Goal: Task Accomplishment & Management: Use online tool/utility

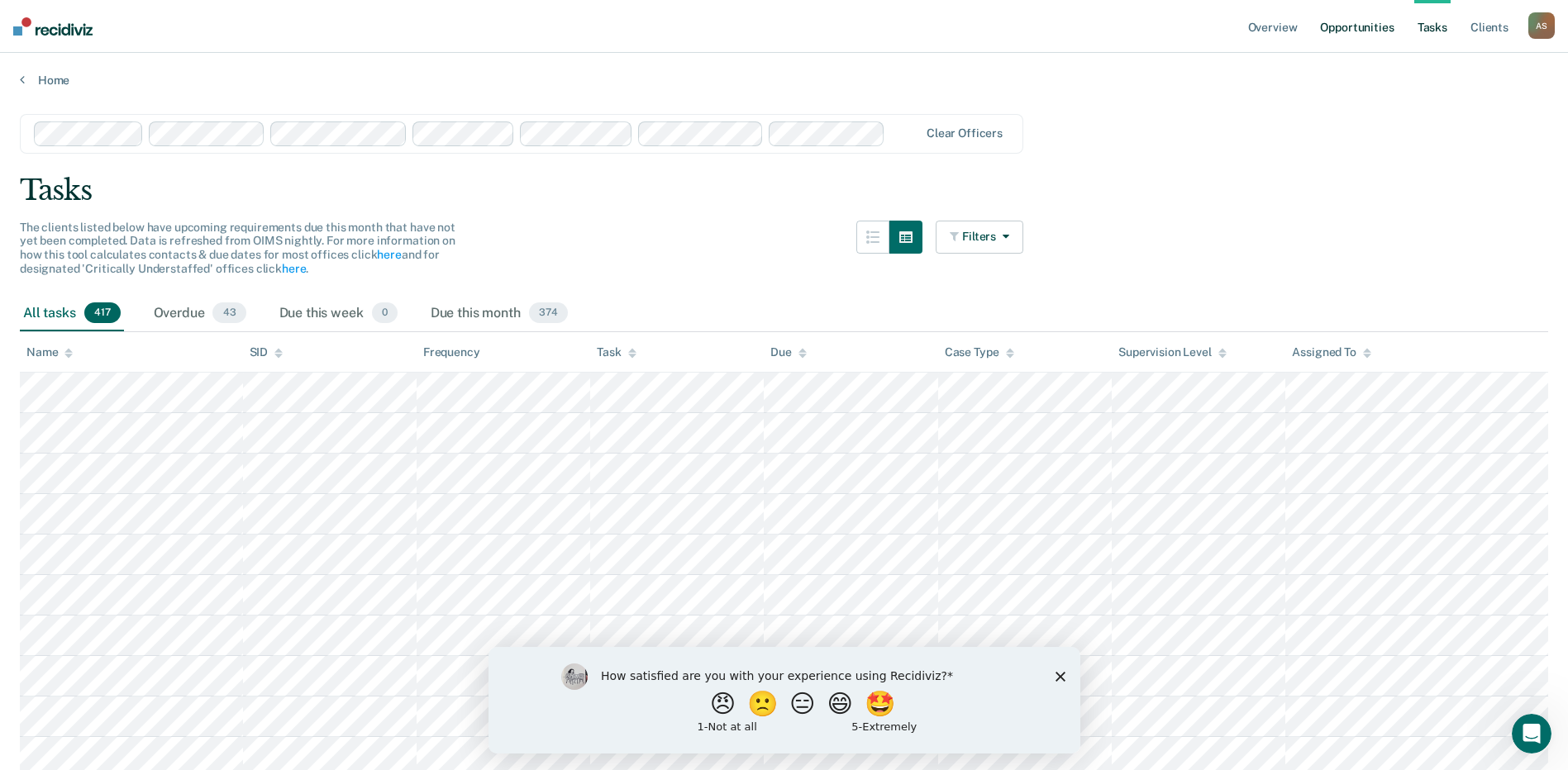
click at [1363, 30] on link "Opportunities" at bounding box center [1357, 26] width 80 height 53
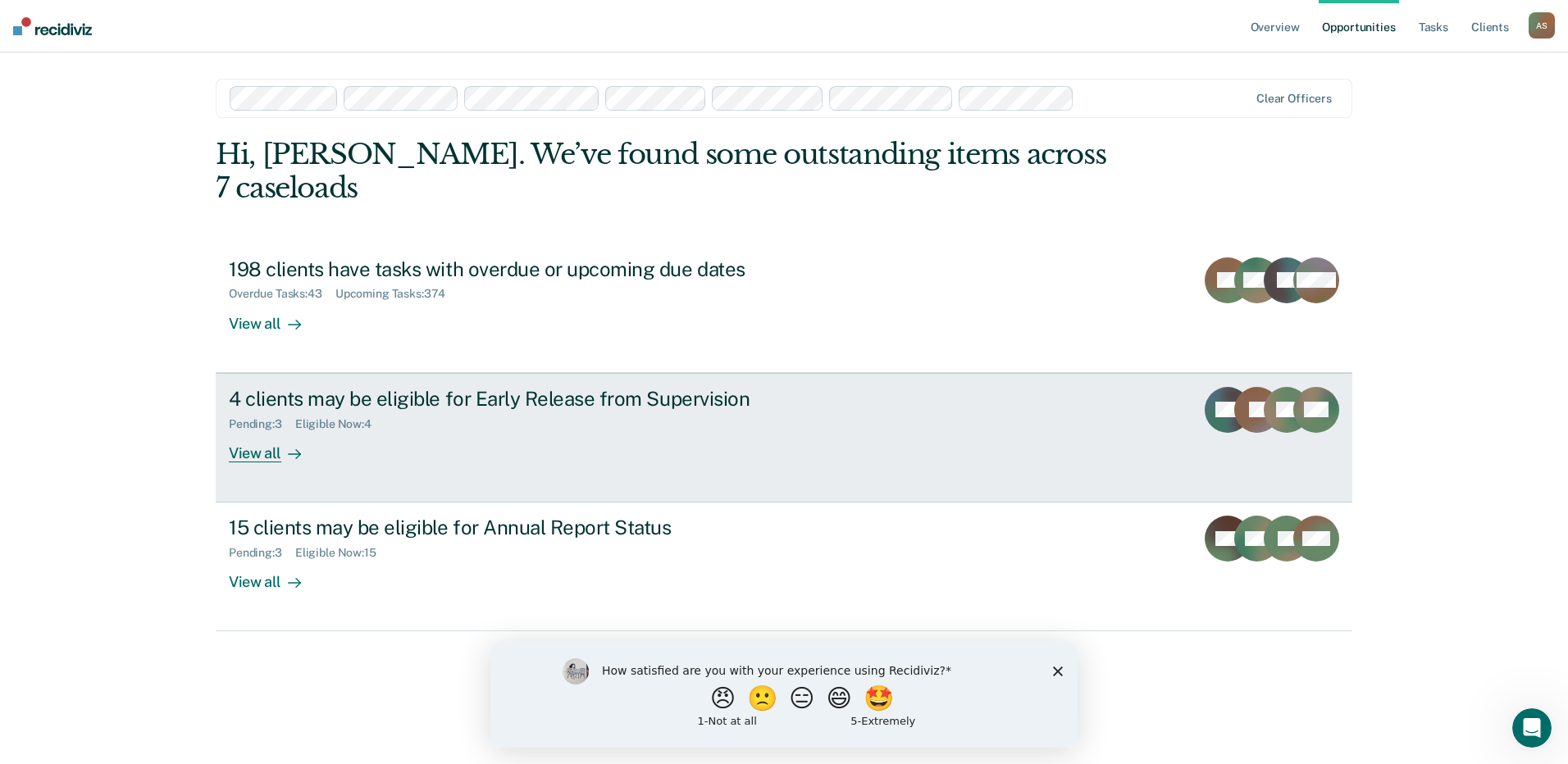
click at [259, 430] on div "View all" at bounding box center [275, 446] width 92 height 32
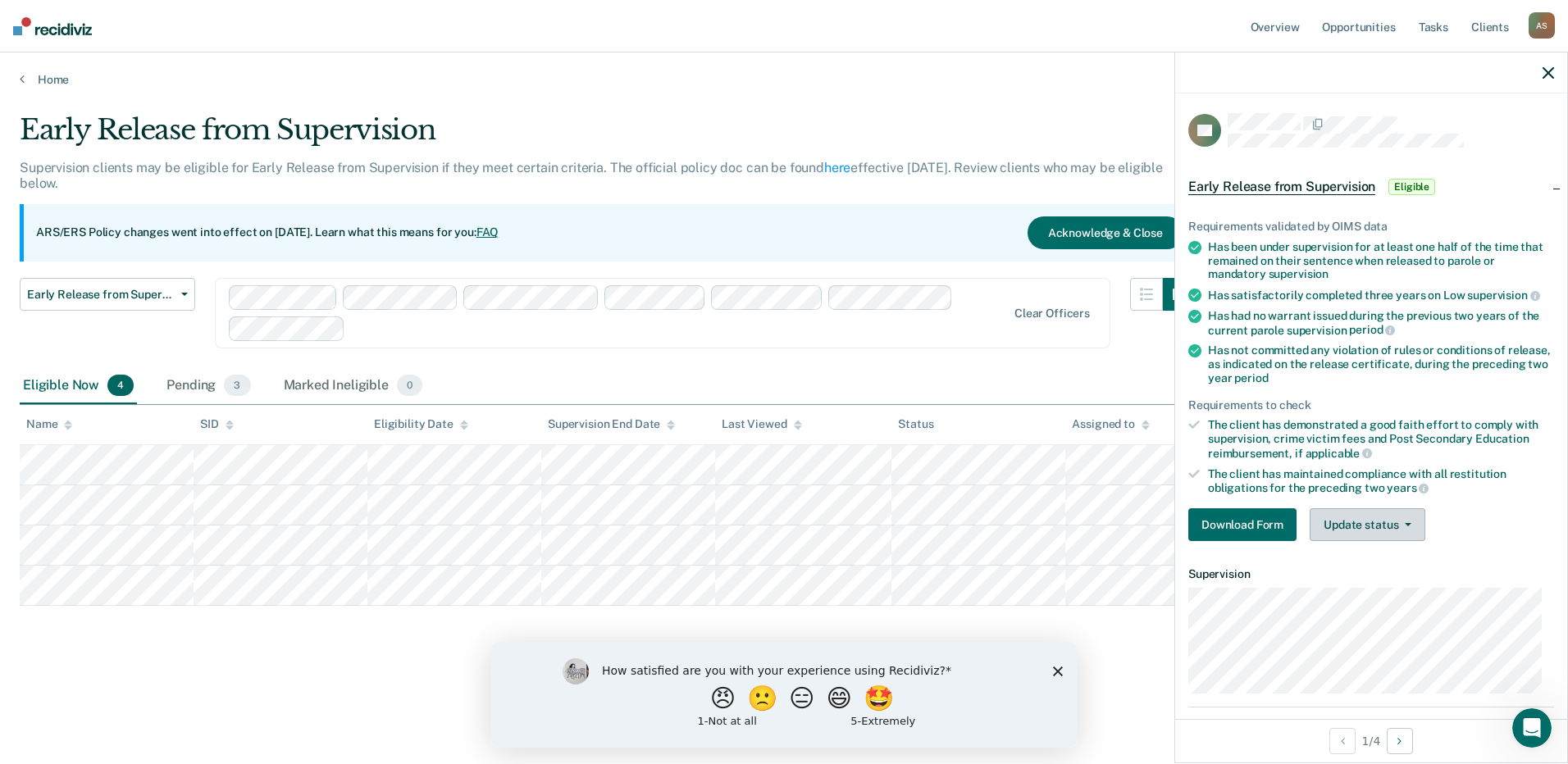
click at [1385, 522] on button "Update status" at bounding box center [1367, 525] width 115 height 32
